Goal: Information Seeking & Learning: Learn about a topic

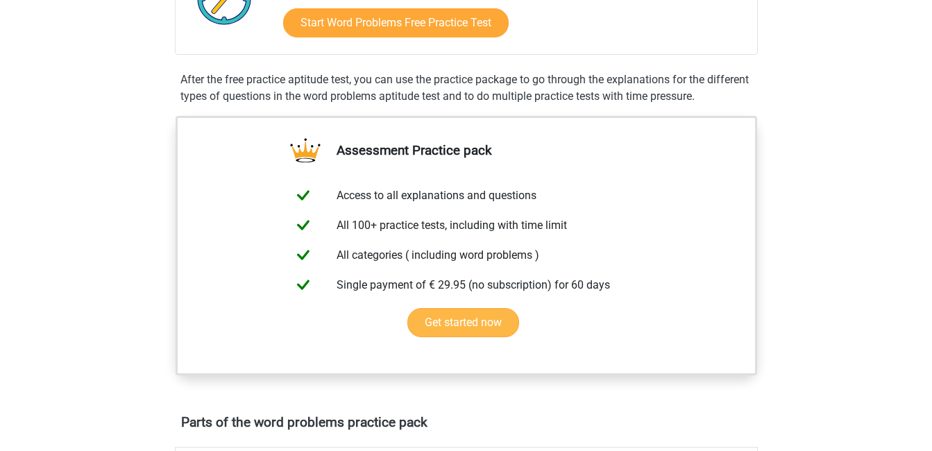
scroll to position [278, 0]
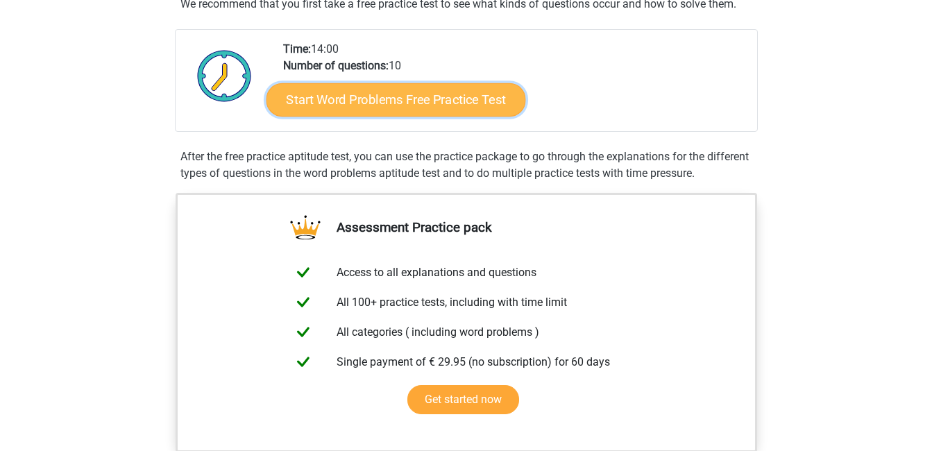
click at [373, 90] on link "Start Word Problems Free Practice Test" at bounding box center [396, 99] width 260 height 33
click at [452, 113] on link "Start Word Problems Free Practice Test" at bounding box center [396, 99] width 260 height 33
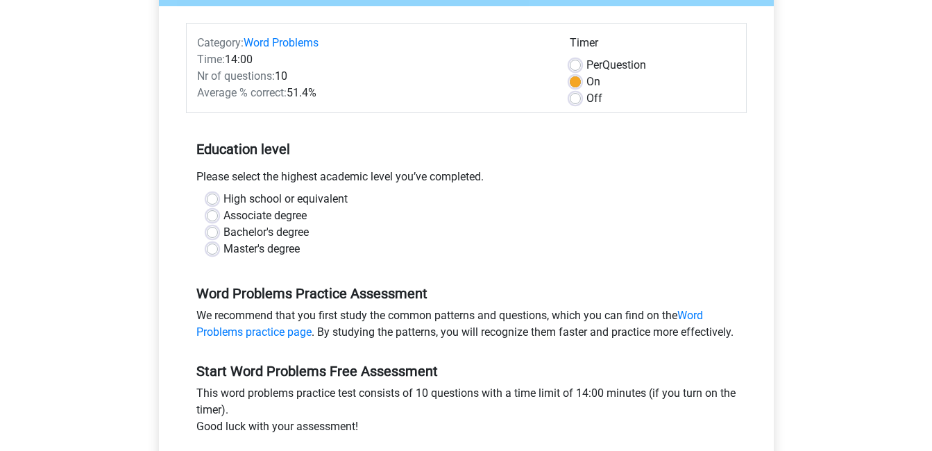
scroll to position [139, 0]
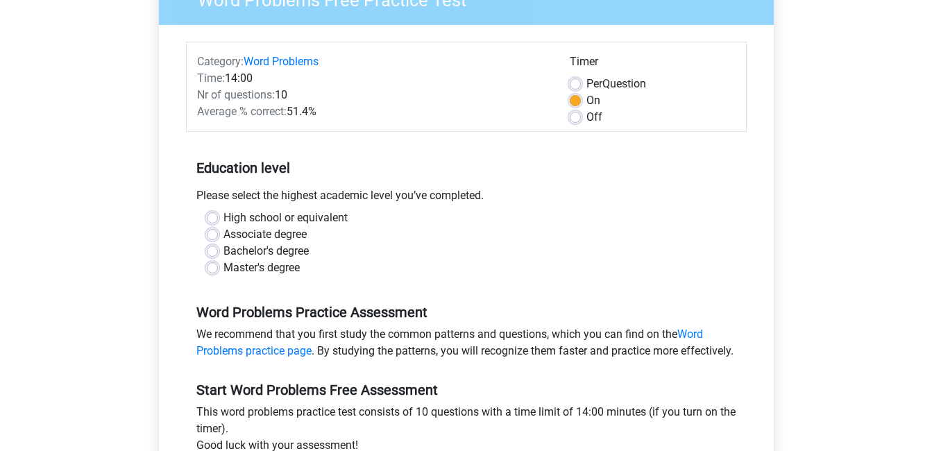
click at [223, 252] on label "Bachelor's degree" at bounding box center [265, 251] width 85 height 17
click at [213, 252] on input "Bachelor's degree" at bounding box center [212, 250] width 11 height 14
radio input "true"
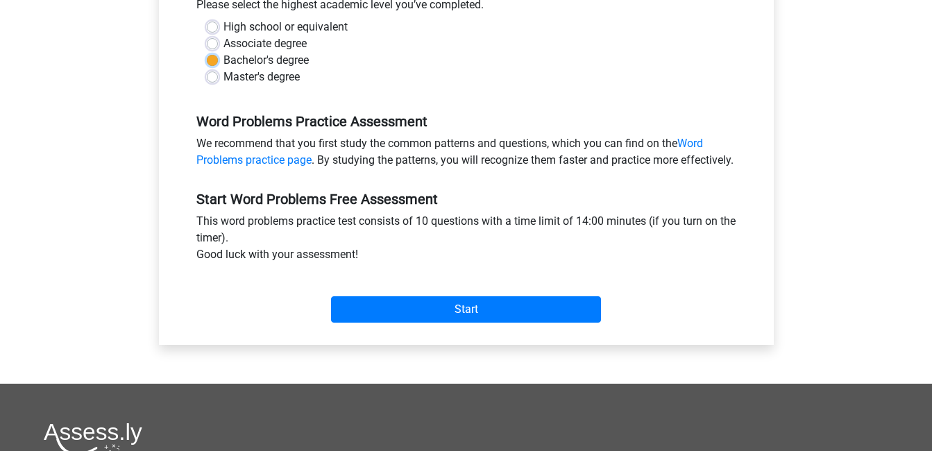
scroll to position [347, 0]
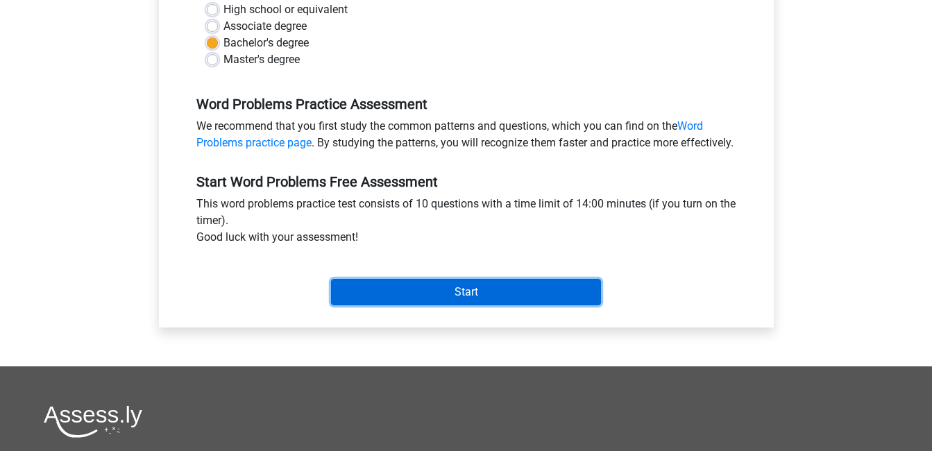
click at [411, 301] on input "Start" at bounding box center [466, 292] width 270 height 26
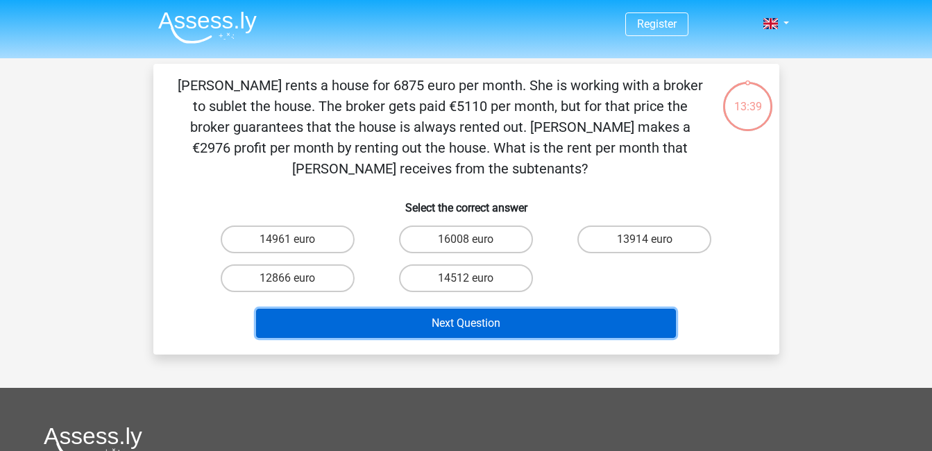
click at [527, 313] on button "Next Question" at bounding box center [466, 323] width 420 height 29
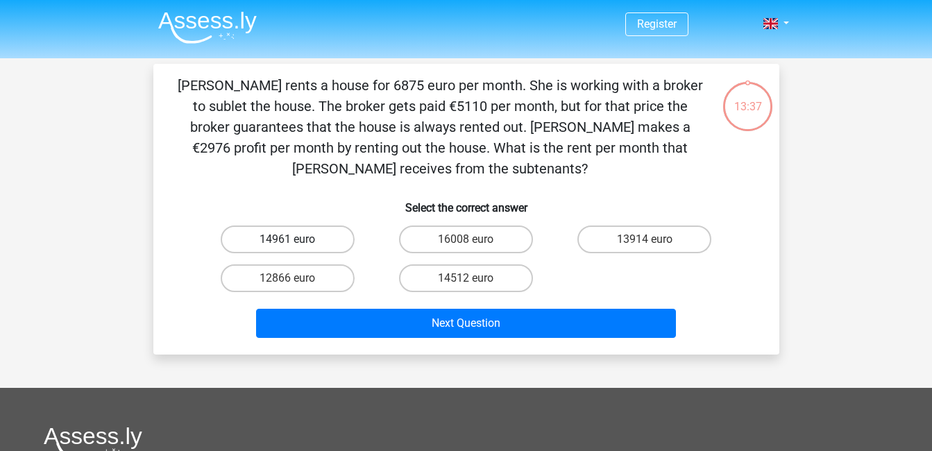
click at [306, 246] on label "14961 euro" at bounding box center [288, 240] width 134 height 28
click at [296, 246] on input "14961 euro" at bounding box center [291, 243] width 9 height 9
radio input "true"
click at [306, 246] on label "14961 euro" at bounding box center [288, 240] width 134 height 28
click at [296, 246] on input "14961 euro" at bounding box center [291, 243] width 9 height 9
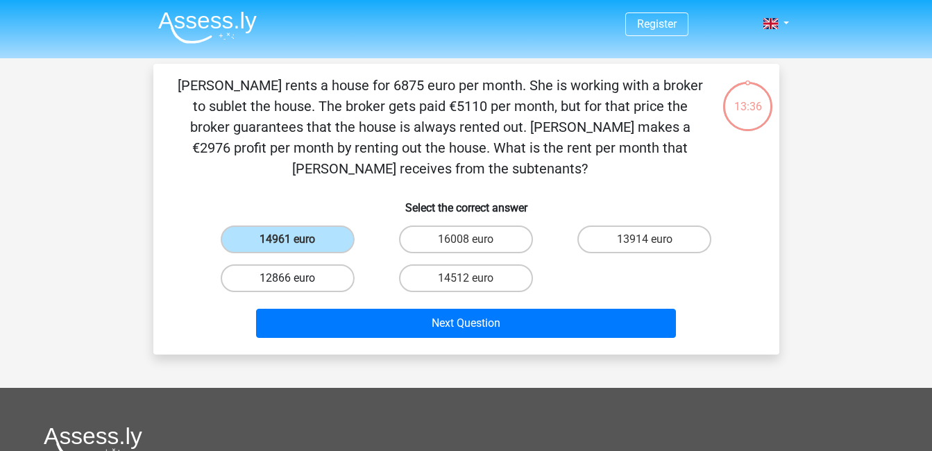
click at [320, 289] on label "12866 euro" at bounding box center [288, 278] width 134 height 28
click at [296, 287] on input "12866 euro" at bounding box center [291, 282] width 9 height 9
radio input "true"
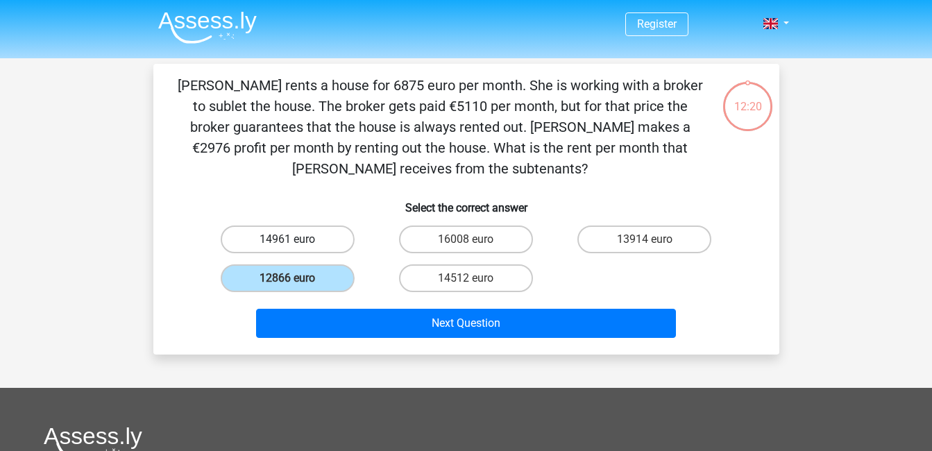
click at [283, 232] on label "14961 euro" at bounding box center [288, 240] width 134 height 28
click at [287, 239] on input "14961 euro" at bounding box center [291, 243] width 9 height 9
radio input "true"
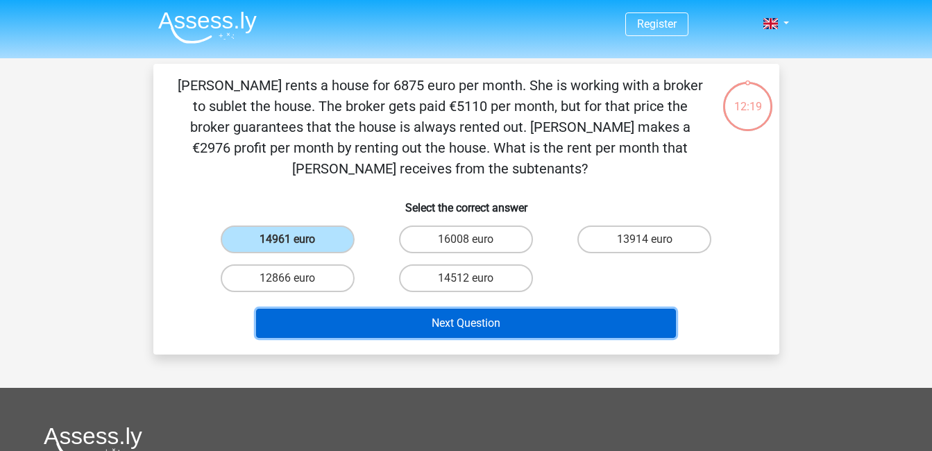
click at [431, 321] on button "Next Question" at bounding box center [466, 323] width 420 height 29
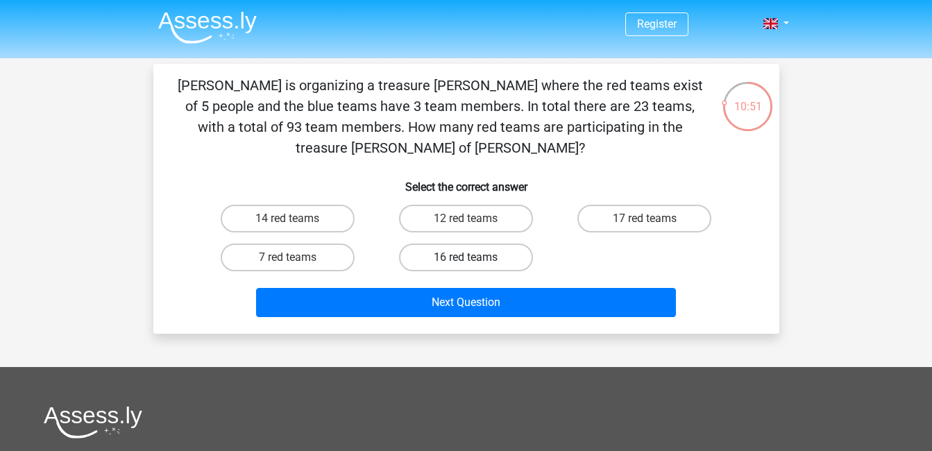
click at [498, 244] on label "16 red teams" at bounding box center [466, 258] width 134 height 28
click at [475, 257] on input "16 red teams" at bounding box center [470, 261] width 9 height 9
radio input "true"
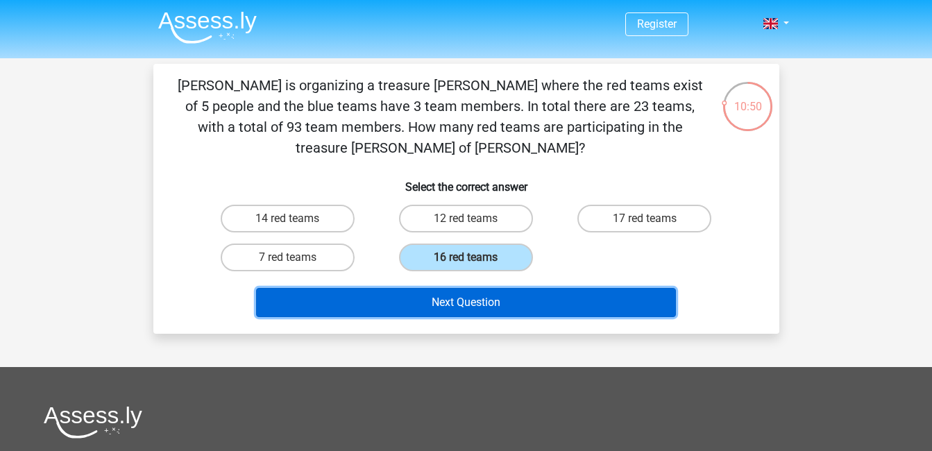
click at [494, 291] on button "Next Question" at bounding box center [466, 302] width 420 height 29
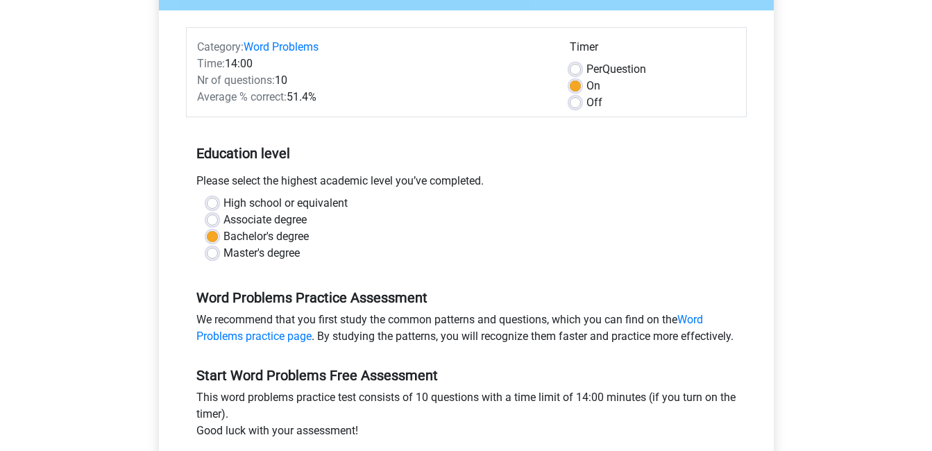
scroll to position [208, 0]
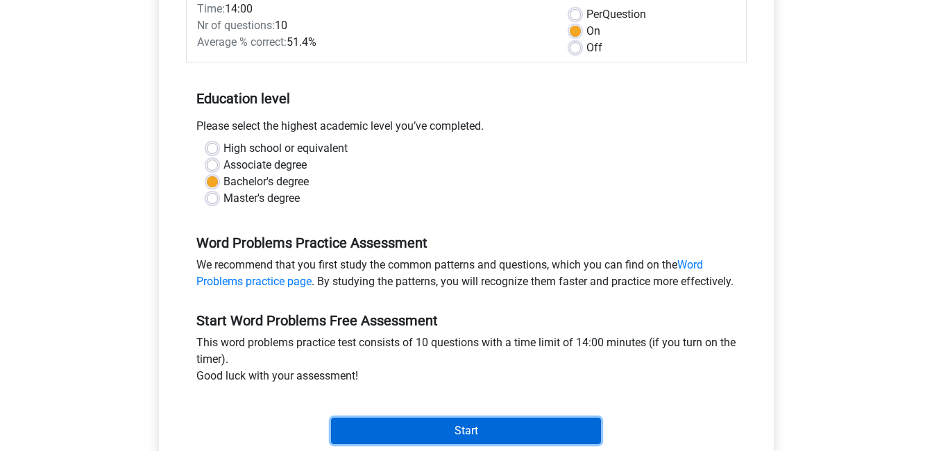
click at [433, 444] on input "Start" at bounding box center [466, 431] width 270 height 26
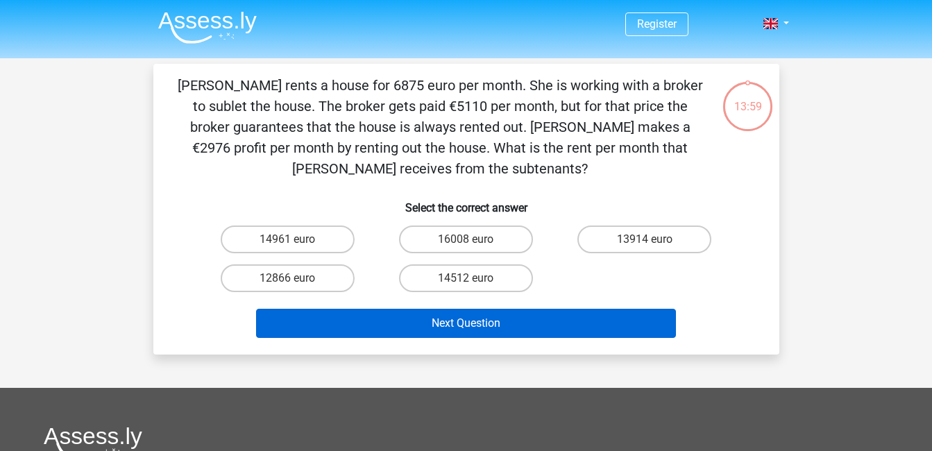
drag, startPoint x: 303, startPoint y: 241, endPoint x: 409, endPoint y: 333, distance: 140.7
click at [303, 241] on label "14961 euro" at bounding box center [288, 240] width 134 height 28
click at [296, 241] on input "14961 euro" at bounding box center [291, 243] width 9 height 9
radio input "true"
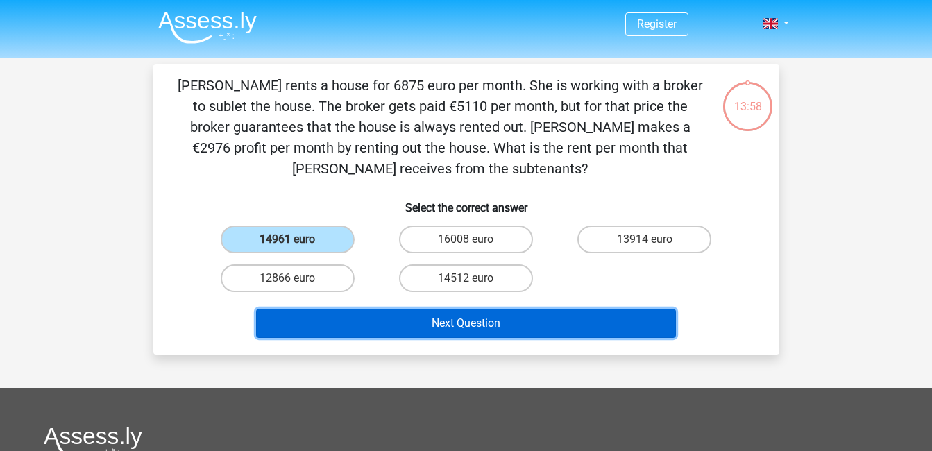
click at [443, 324] on button "Next Question" at bounding box center [466, 323] width 420 height 29
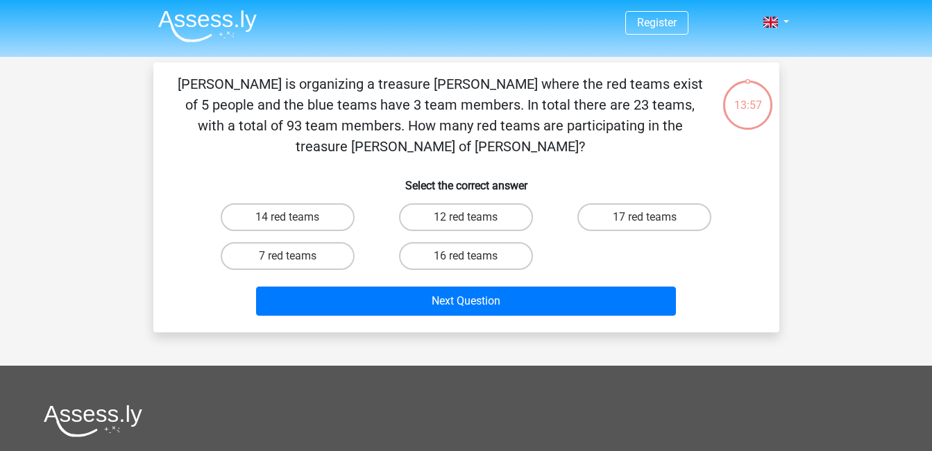
scroll to position [64, 0]
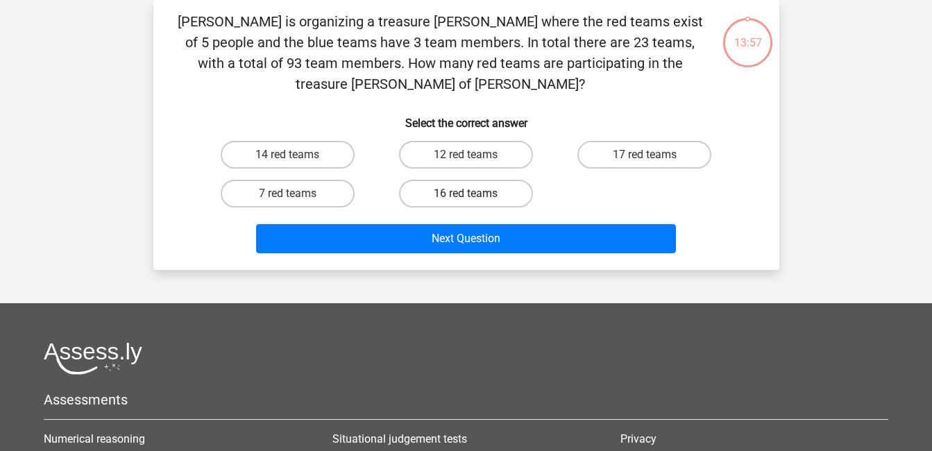
drag, startPoint x: 479, startPoint y: 158, endPoint x: 478, endPoint y: 182, distance: 24.3
click at [479, 174] on div "16 red teams" at bounding box center [466, 193] width 178 height 39
click at [479, 189] on div "16 red teams" at bounding box center [466, 193] width 178 height 39
click at [477, 180] on label "16 red teams" at bounding box center [466, 194] width 134 height 28
click at [475, 194] on input "16 red teams" at bounding box center [470, 198] width 9 height 9
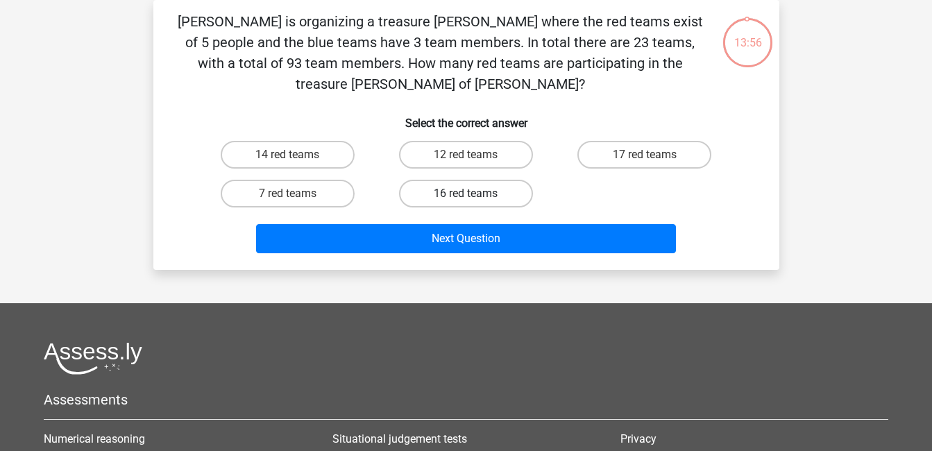
radio input "true"
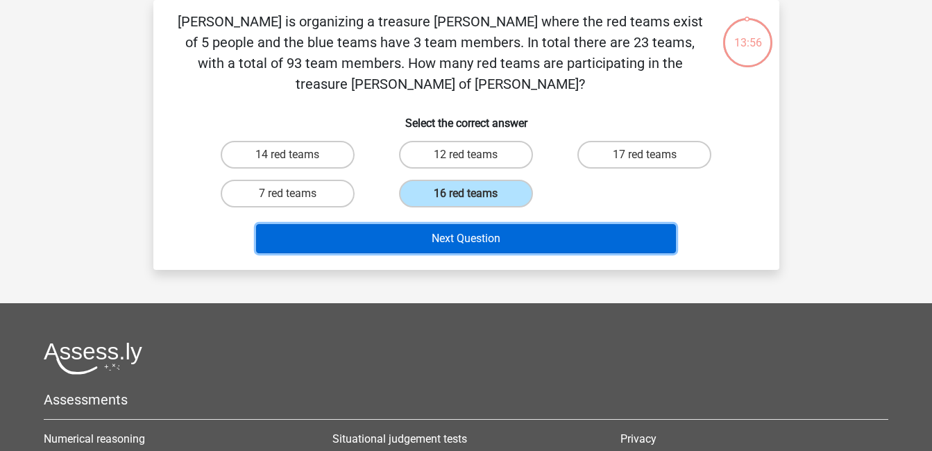
click at [482, 224] on button "Next Question" at bounding box center [466, 238] width 420 height 29
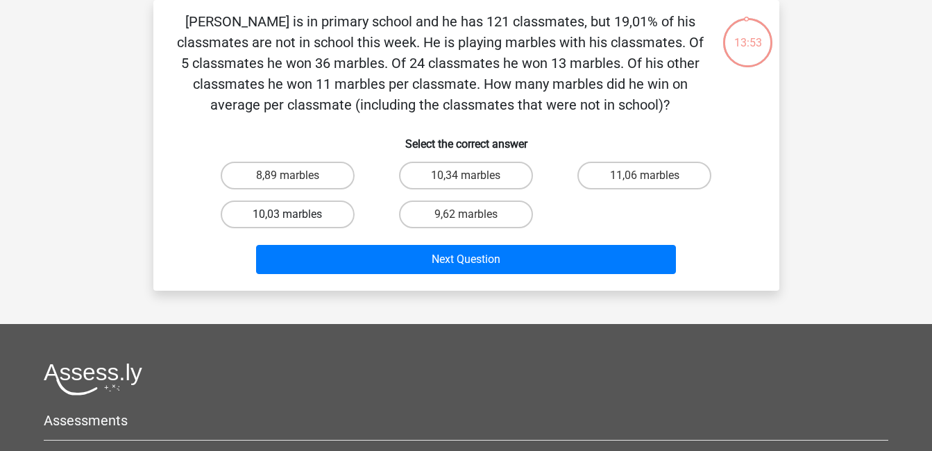
click at [312, 216] on label "10,03 marbles" at bounding box center [288, 215] width 134 height 28
click at [296, 216] on input "10,03 marbles" at bounding box center [291, 218] width 9 height 9
radio input "true"
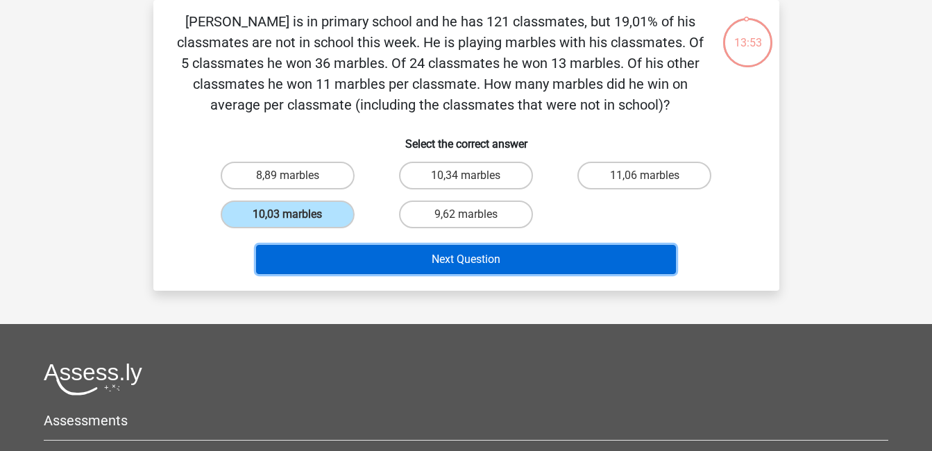
click at [357, 266] on button "Next Question" at bounding box center [466, 259] width 420 height 29
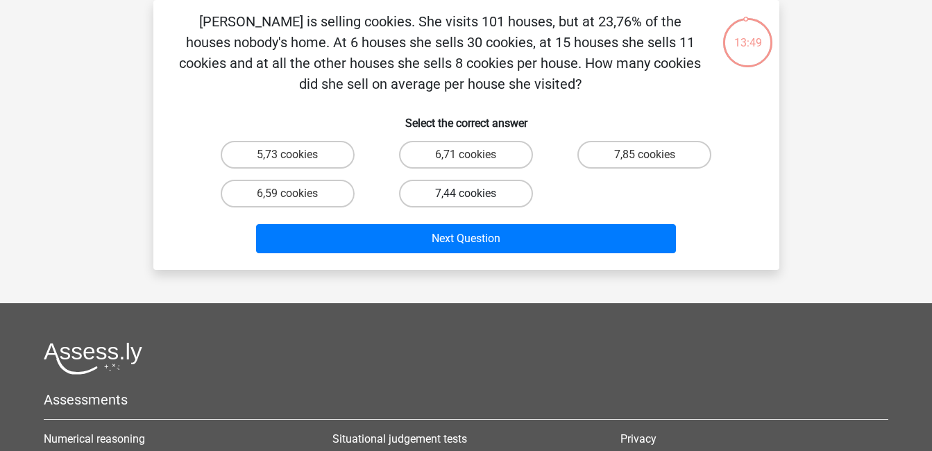
click at [499, 205] on label "7,44 cookies" at bounding box center [466, 194] width 134 height 28
click at [475, 203] on input "7,44 cookies" at bounding box center [470, 198] width 9 height 9
radio input "true"
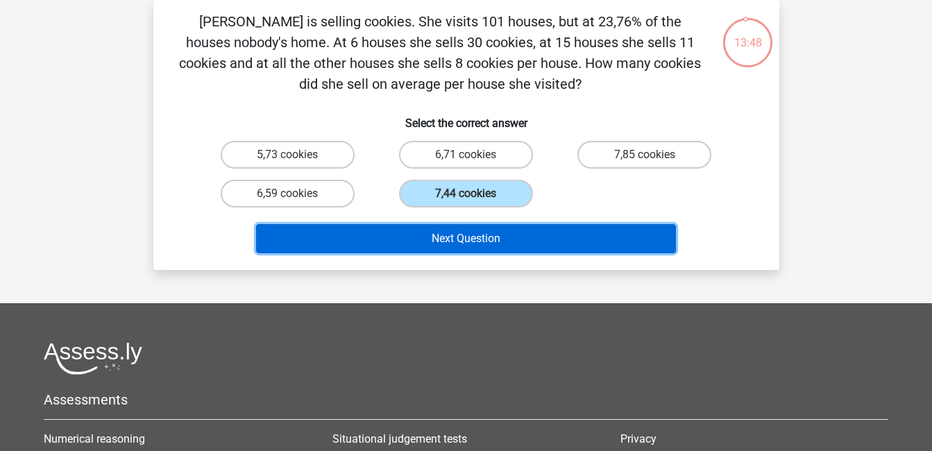
click at [488, 239] on button "Next Question" at bounding box center [466, 238] width 420 height 29
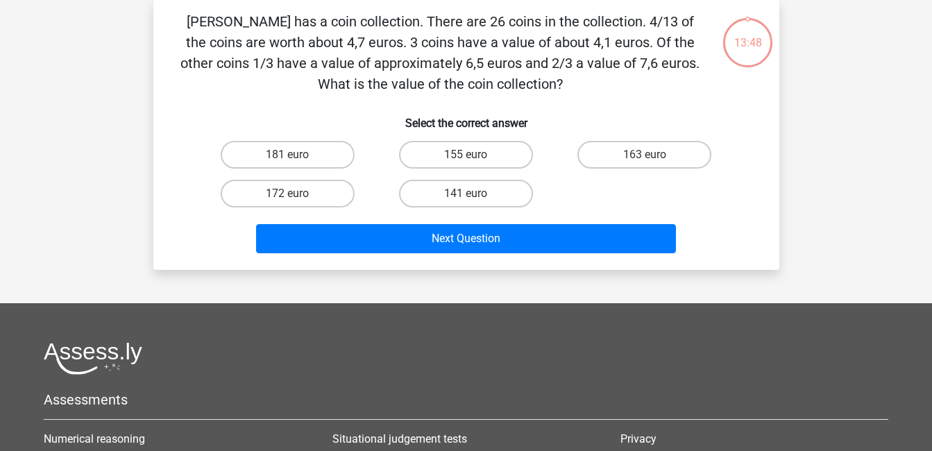
drag, startPoint x: 461, startPoint y: 152, endPoint x: 457, endPoint y: 176, distance: 24.0
click at [461, 151] on label "155 euro" at bounding box center [466, 155] width 134 height 28
click at [466, 155] on input "155 euro" at bounding box center [470, 159] width 9 height 9
radio input "true"
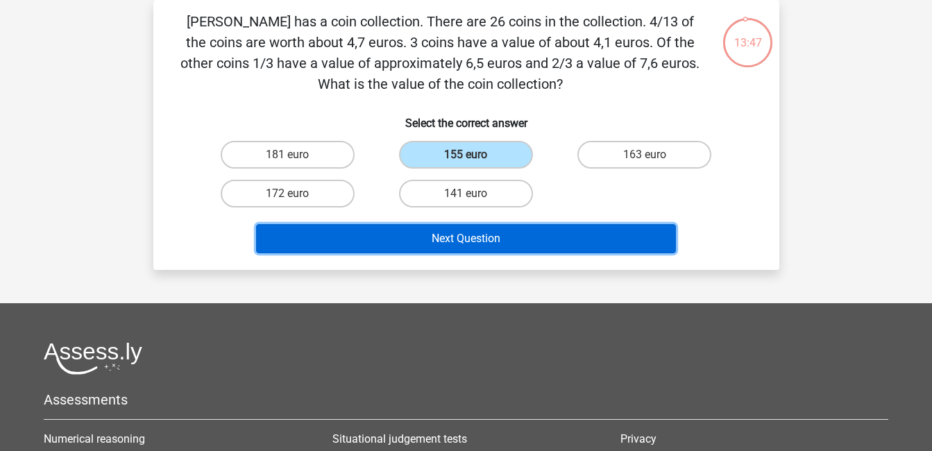
click at [461, 232] on button "Next Question" at bounding box center [466, 238] width 420 height 29
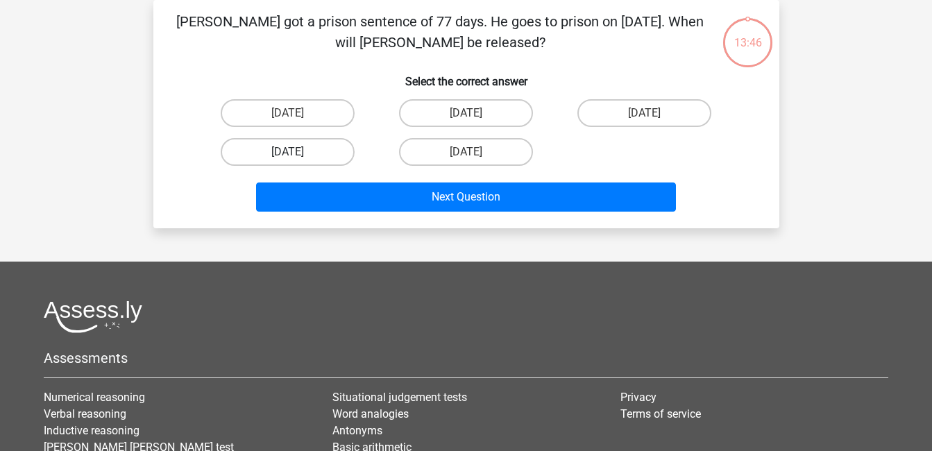
click at [352, 154] on label "[DATE]" at bounding box center [288, 152] width 134 height 28
click at [296, 154] on input "[DATE]" at bounding box center [291, 156] width 9 height 9
radio input "true"
click at [366, 181] on div "Next Question" at bounding box center [466, 194] width 581 height 46
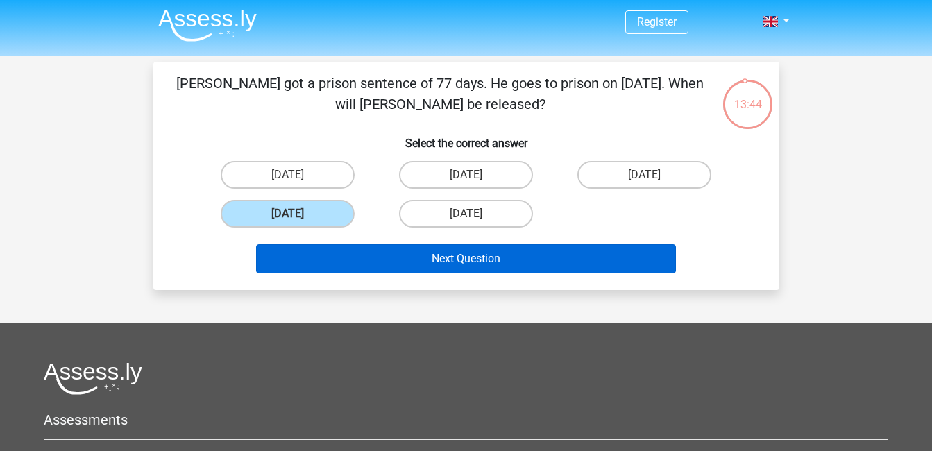
scroll to position [0, 0]
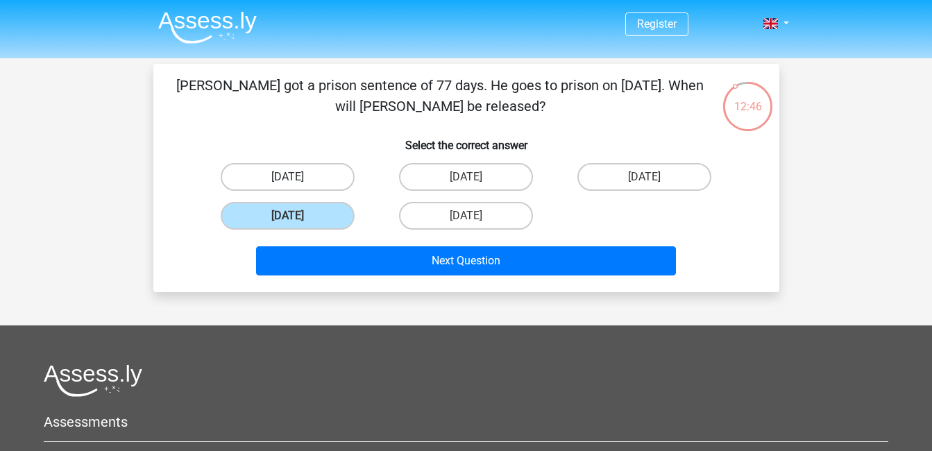
click at [334, 171] on label "[DATE]" at bounding box center [288, 177] width 134 height 28
click at [296, 177] on input "[DATE]" at bounding box center [291, 181] width 9 height 9
radio input "true"
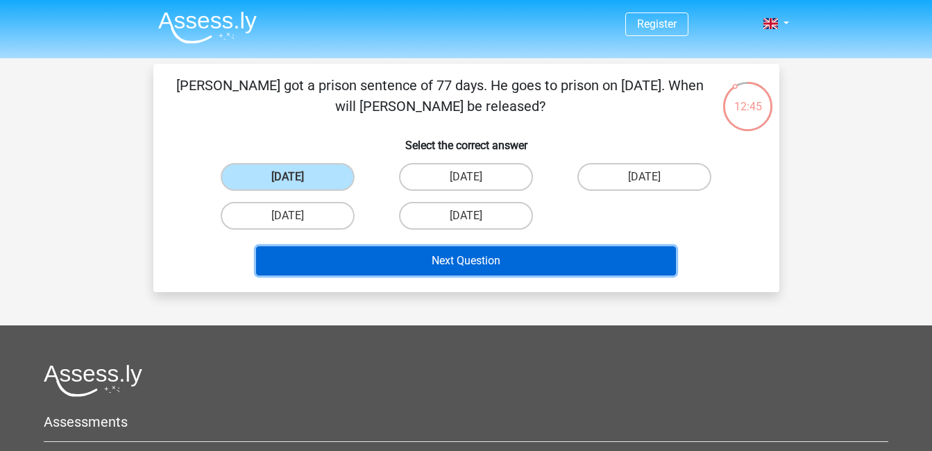
click at [413, 258] on button "Next Question" at bounding box center [466, 260] width 420 height 29
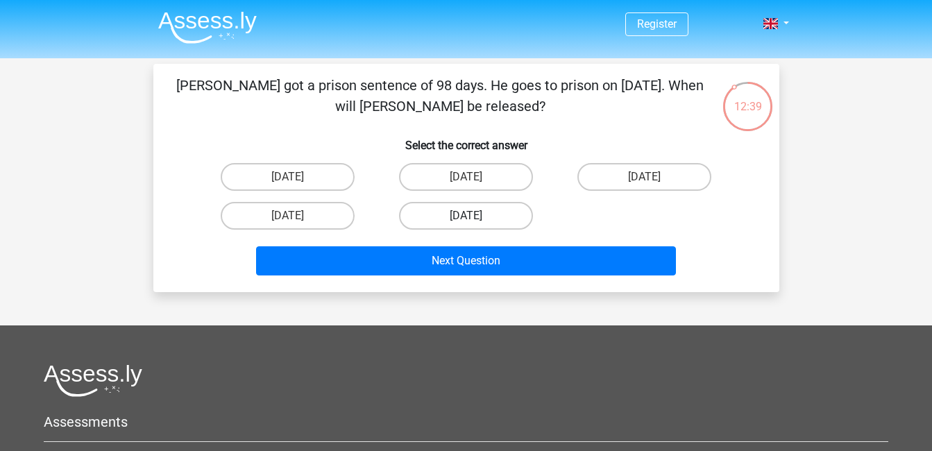
click at [455, 209] on label "[DATE]" at bounding box center [466, 216] width 134 height 28
click at [466, 216] on input "[DATE]" at bounding box center [470, 220] width 9 height 9
radio input "true"
click at [468, 276] on div "Next Question" at bounding box center [466, 263] width 536 height 35
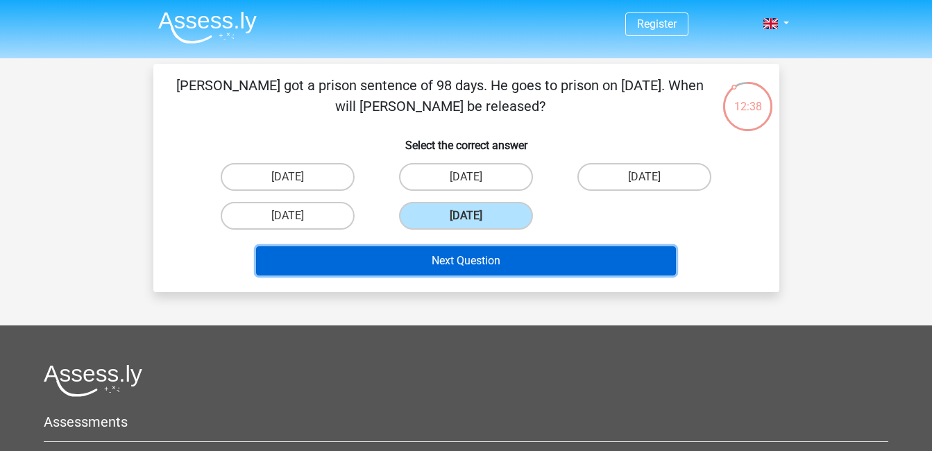
click at [468, 260] on button "Next Question" at bounding box center [466, 260] width 420 height 29
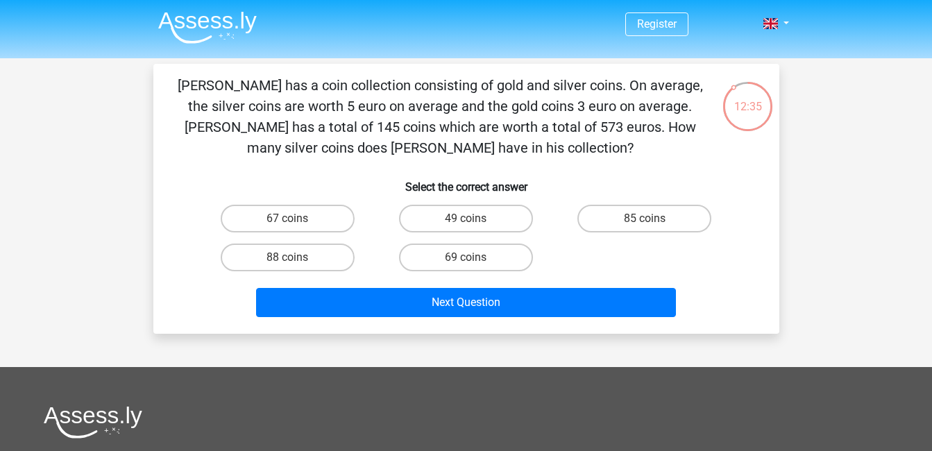
click at [325, 241] on div "88 coins" at bounding box center [287, 257] width 178 height 39
click at [299, 235] on div "67 coins" at bounding box center [287, 218] width 178 height 39
click at [295, 221] on input "67 coins" at bounding box center [291, 223] width 9 height 9
radio input "true"
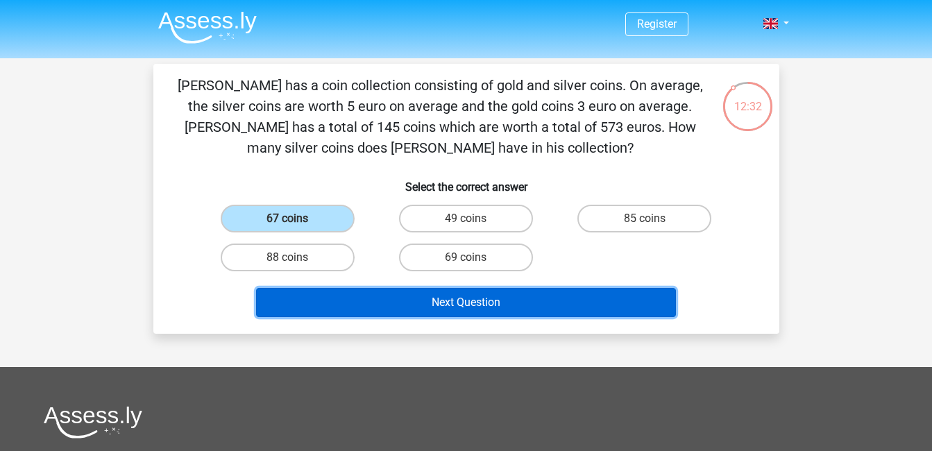
click at [372, 301] on button "Next Question" at bounding box center [466, 302] width 420 height 29
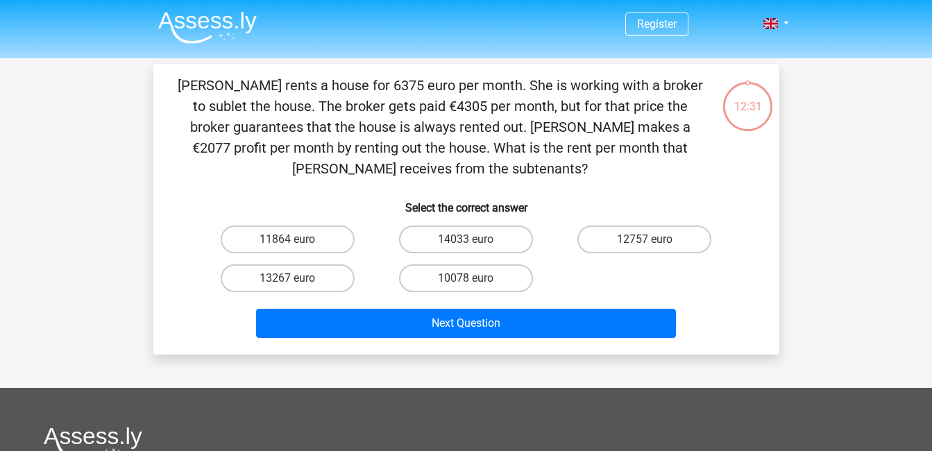
scroll to position [64, 0]
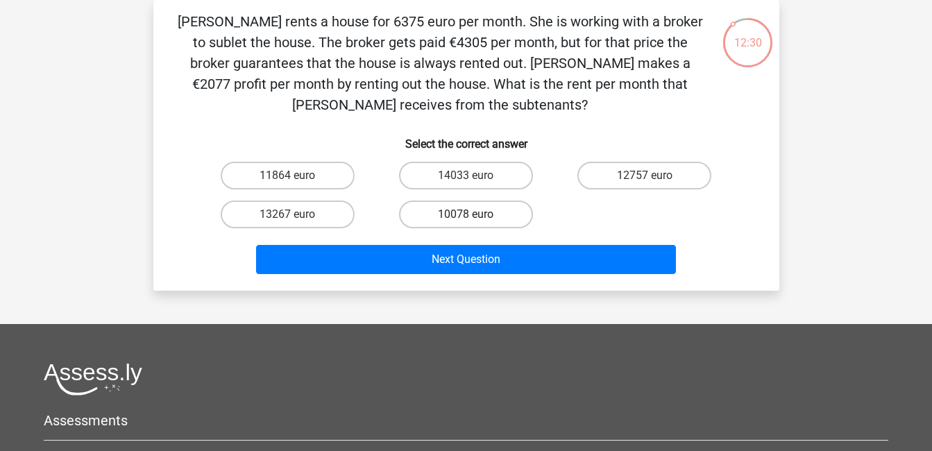
click at [481, 214] on label "10078 euro" at bounding box center [466, 215] width 134 height 28
click at [475, 214] on input "10078 euro" at bounding box center [470, 218] width 9 height 9
radio input "true"
click at [487, 282] on div "[PERSON_NAME] rents a house for 6375 euro per month. She is working with a brok…" at bounding box center [466, 145] width 626 height 291
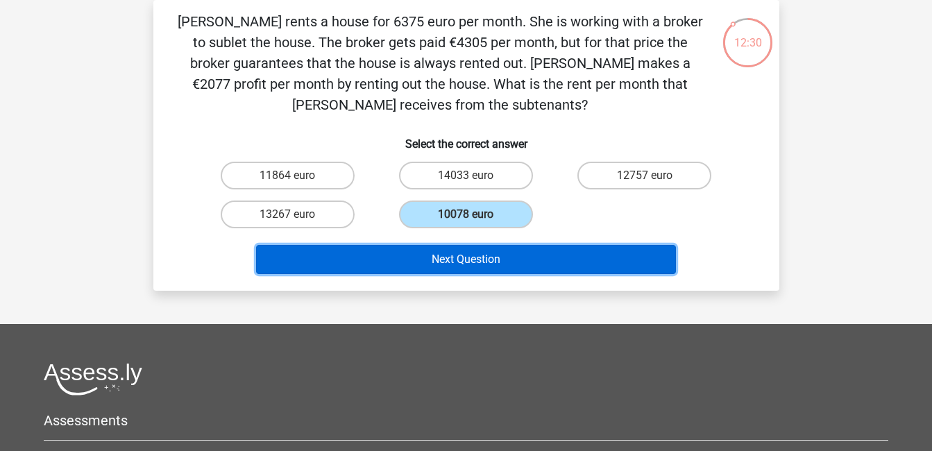
click at [484, 253] on button "Next Question" at bounding box center [466, 259] width 420 height 29
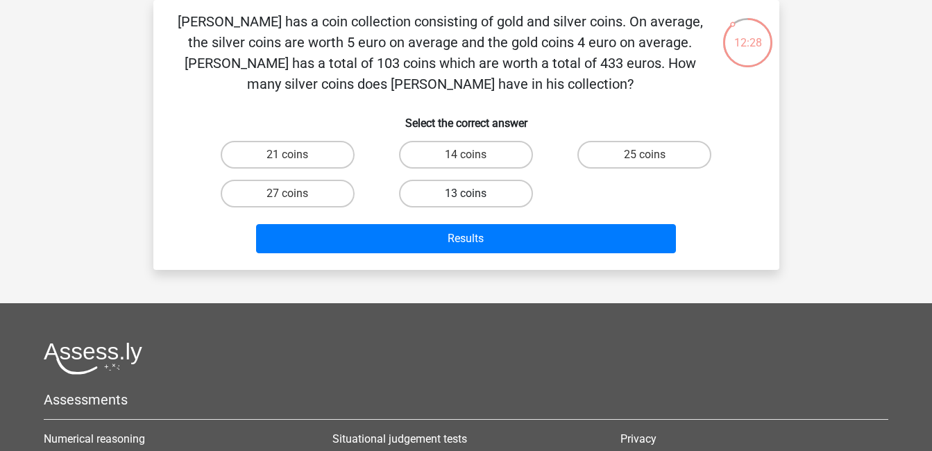
click at [454, 191] on label "13 coins" at bounding box center [466, 194] width 134 height 28
click at [466, 194] on input "13 coins" at bounding box center [470, 198] width 9 height 9
radio input "true"
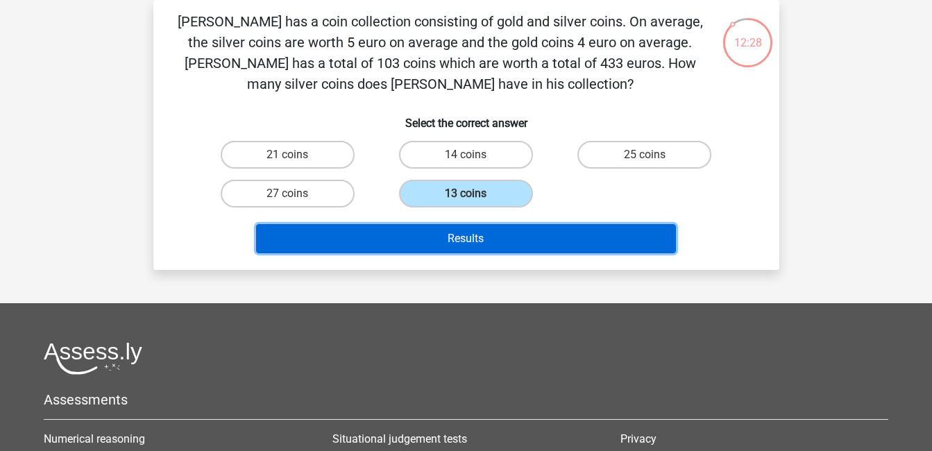
click at [463, 232] on button "Results" at bounding box center [466, 238] width 420 height 29
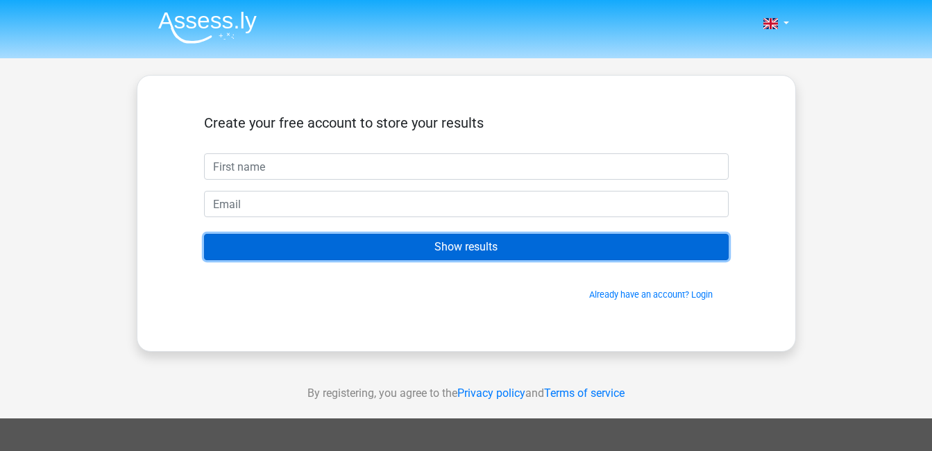
click at [425, 244] on input "Show results" at bounding box center [466, 247] width 525 height 26
